Goal: Information Seeking & Learning: Check status

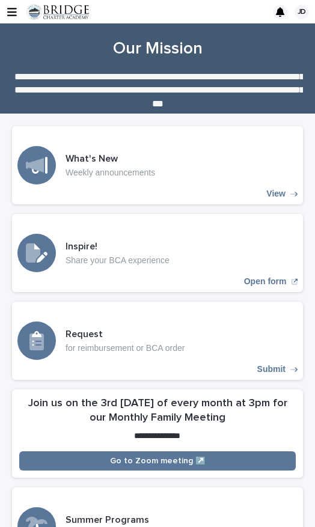
click at [13, 14] on icon "button" at bounding box center [12, 12] width 10 height 11
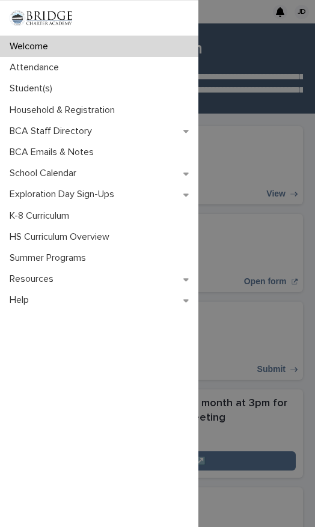
click at [64, 95] on div "Student(s)" at bounding box center [99, 88] width 198 height 21
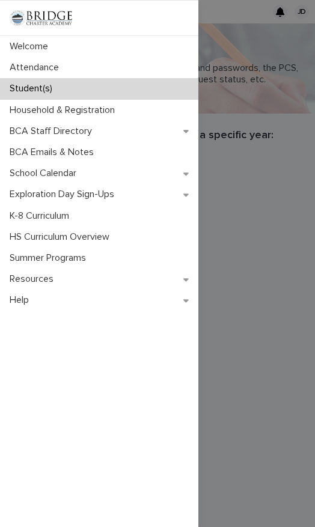
click at [285, 160] on div "Welcome Attendance Student(s) Household & Registration BCA Staff Directory BCA …" at bounding box center [157, 263] width 315 height 527
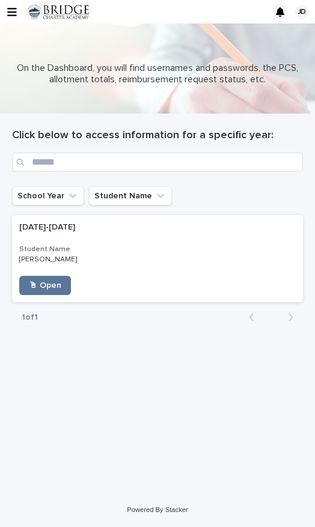
click at [141, 277] on div "🖱 Open" at bounding box center [119, 285] width 200 height 19
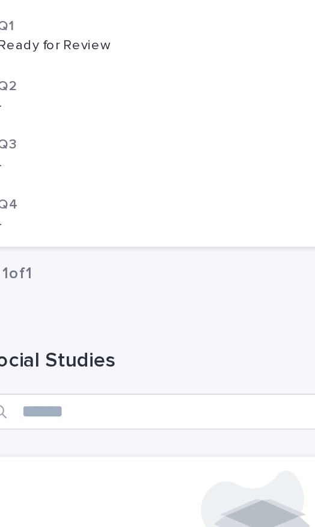
scroll to position [535, 0]
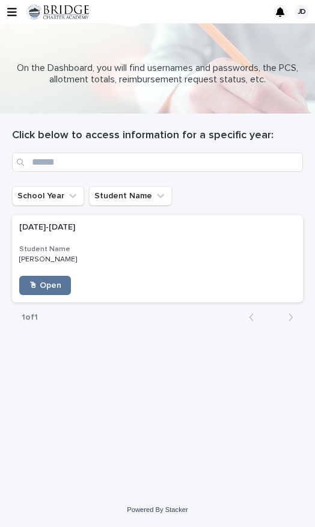
click at [137, 264] on div "[DATE]-[DATE] [DATE]-[DATE] Student Name [PERSON_NAME] [PERSON_NAME] 🖱 Open" at bounding box center [157, 258] width 291 height 87
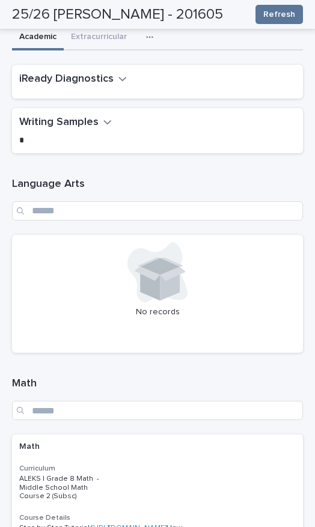
scroll to position [46, 0]
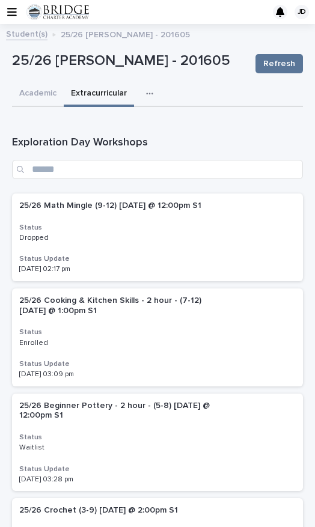
click at [158, 94] on button "button" at bounding box center [152, 94] width 26 height 24
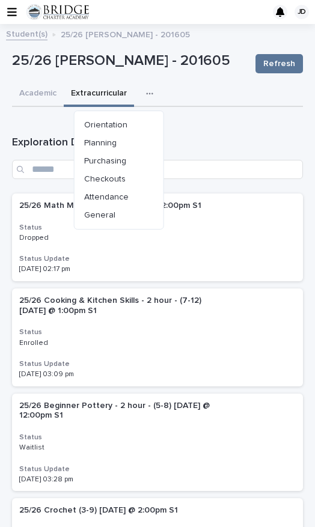
click at [131, 219] on button "General" at bounding box center [118, 215] width 79 height 18
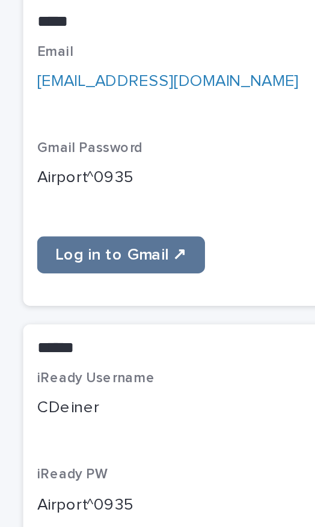
scroll to position [721, 0]
